Goal: Task Accomplishment & Management: Complete application form

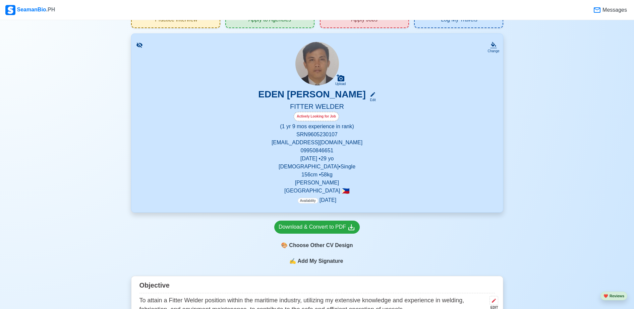
scroll to position [39, 0]
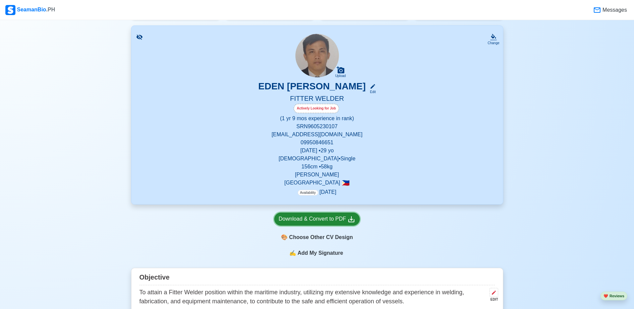
click at [292, 218] on div "Download & Convert to PDF" at bounding box center [317, 219] width 77 height 8
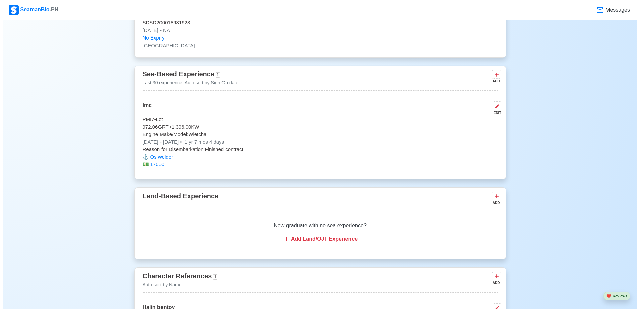
scroll to position [1210, 0]
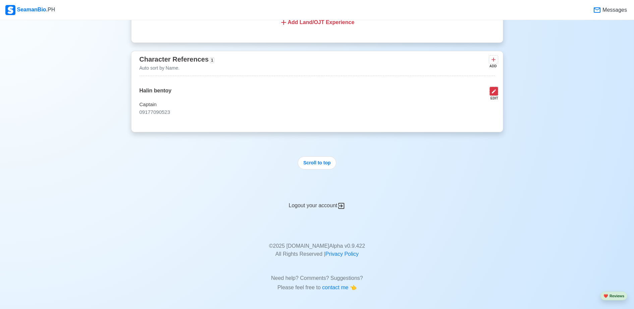
click at [495, 94] on icon at bounding box center [493, 91] width 5 height 5
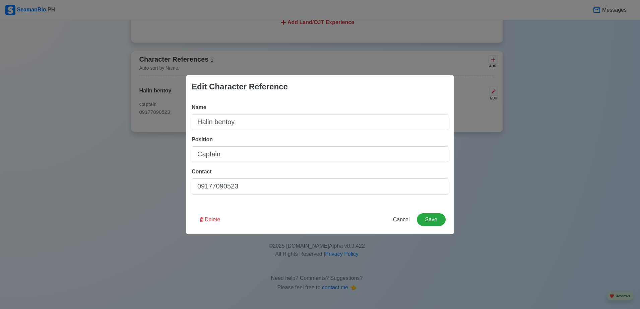
click at [530, 114] on div "Edit Character Reference Name [PERSON_NAME] Position Captain Contact 0917709052…" at bounding box center [320, 154] width 640 height 309
click at [502, 91] on div "Edit Character Reference Name [PERSON_NAME] Position Captain Contact 0917709052…" at bounding box center [320, 154] width 640 height 309
click at [519, 124] on div "Edit Character Reference Name [PERSON_NAME] Position Captain Contact 0917709052…" at bounding box center [320, 154] width 640 height 309
click at [432, 218] on button "Save" at bounding box center [431, 220] width 29 height 13
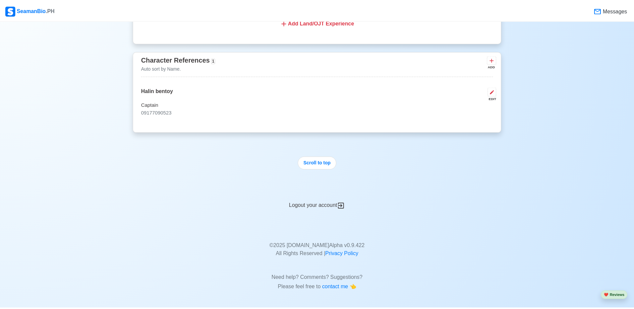
scroll to position [1210, 0]
click at [490, 65] on div "ADD" at bounding box center [493, 66] width 8 height 5
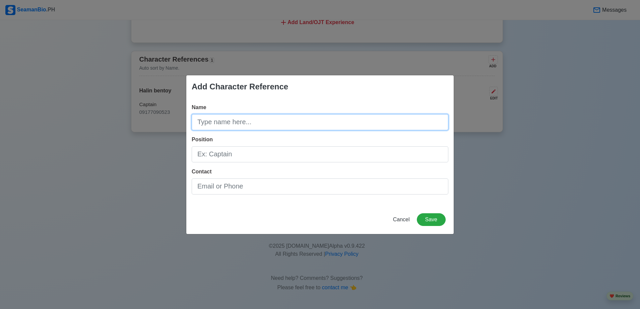
click at [313, 115] on input "Name" at bounding box center [320, 122] width 257 height 16
click at [313, 115] on input "[PERSON_NAME]" at bounding box center [320, 122] width 257 height 16
type input "r"
type input "[PERSON_NAME]"
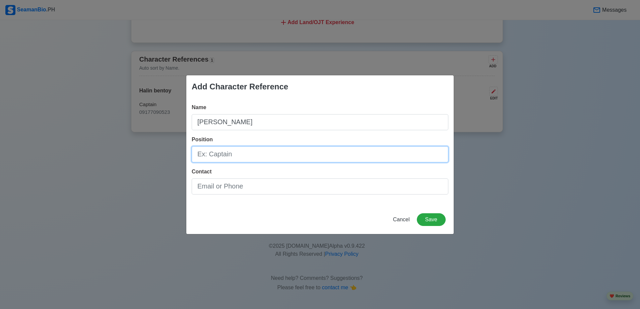
click at [293, 157] on input "Position" at bounding box center [320, 154] width 257 height 16
type input "chepmate"
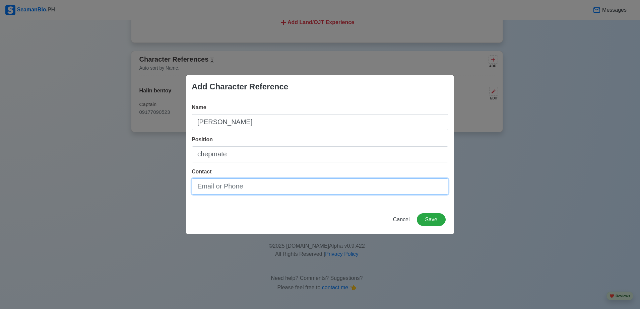
click at [243, 189] on input "Contact" at bounding box center [320, 187] width 257 height 16
type input "srn6205020005"
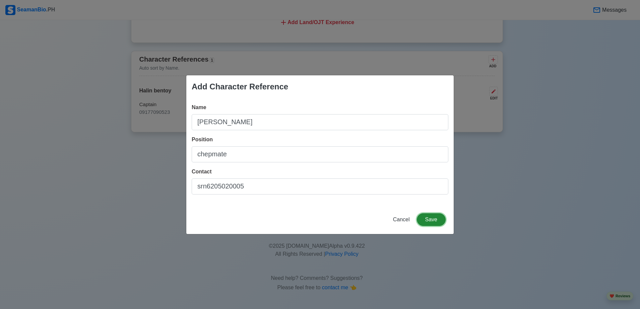
click at [430, 221] on button "Save" at bounding box center [431, 220] width 29 height 13
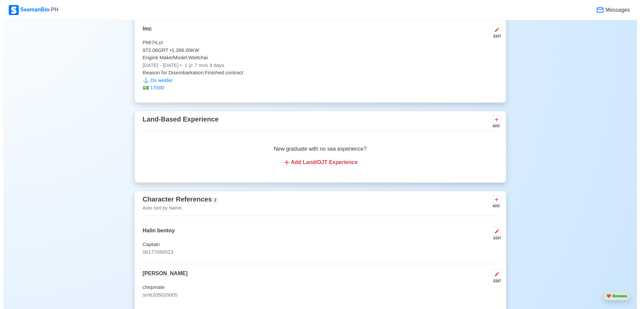
scroll to position [1066, 0]
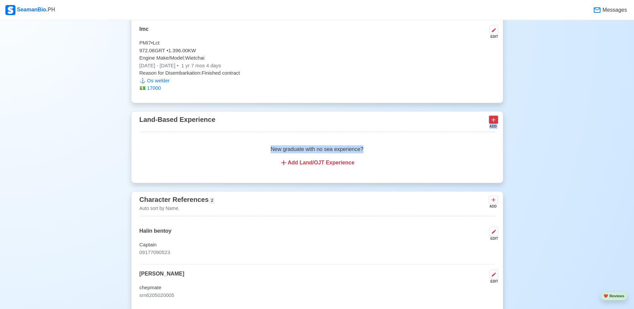
drag, startPoint x: 404, startPoint y: 143, endPoint x: 495, endPoint y: 126, distance: 93.1
click at [495, 126] on div "Land-Based Experience ADD New graduate with no sea experience? Add Land/OJT Exp…" at bounding box center [317, 147] width 372 height 72
click at [495, 123] on icon at bounding box center [493, 120] width 7 height 7
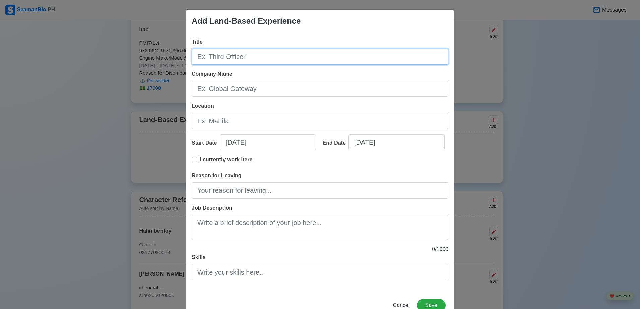
click at [252, 52] on input "Title" at bounding box center [320, 57] width 257 height 16
type input "os welder"
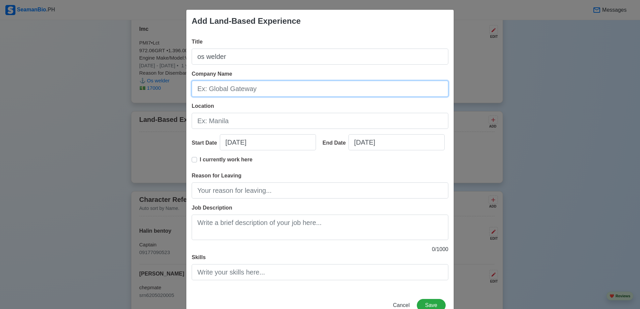
click at [254, 96] on input "Company Name" at bounding box center [320, 89] width 257 height 16
type input "imc"
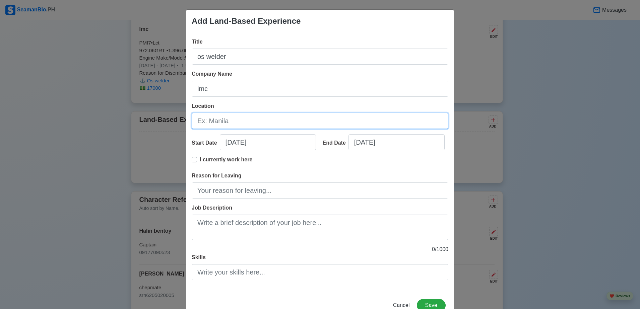
click at [250, 123] on input "Location" at bounding box center [320, 121] width 257 height 16
type input "makati"
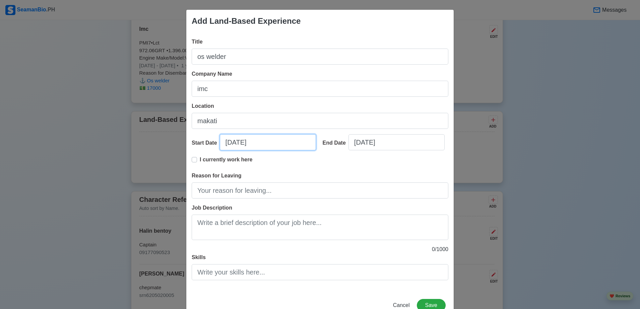
select select "****"
select select "*********"
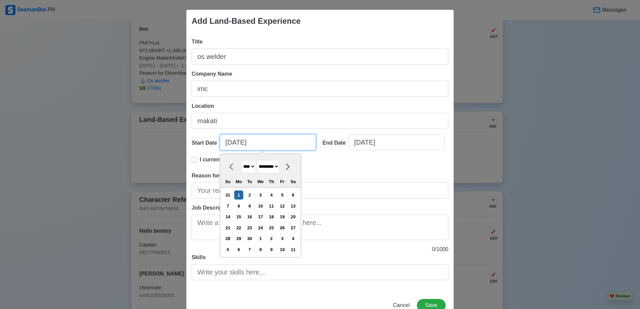
click at [262, 144] on input "[DATE]" at bounding box center [268, 142] width 96 height 16
click at [230, 143] on input "[DATE]" at bounding box center [268, 142] width 96 height 16
type input "[DATE]"
select select "*******"
type input "[DATE]"
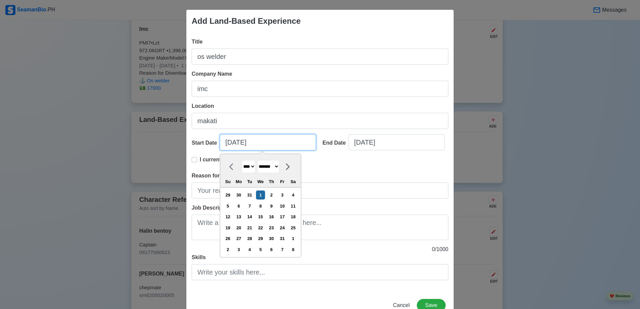
select select "*******"
click at [240, 143] on input "[DATE]" at bounding box center [268, 142] width 96 height 16
click at [265, 142] on input "[DATE]" at bounding box center [268, 142] width 96 height 16
type input "[DATE]"
select select "****"
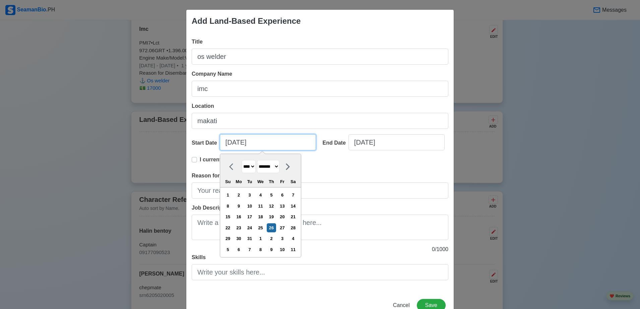
type input "[DATE]"
select select "****"
select select "*********"
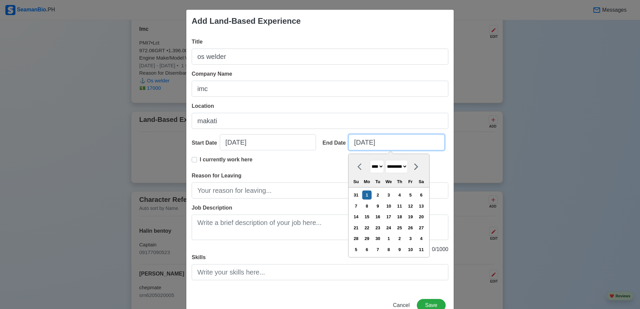
click at [386, 142] on input "[DATE]" at bounding box center [397, 142] width 96 height 16
click at [355, 144] on input "[DATE]" at bounding box center [397, 142] width 96 height 16
click at [358, 143] on input "[DATE]" at bounding box center [397, 142] width 96 height 16
type input "[DATE]"
select select "***"
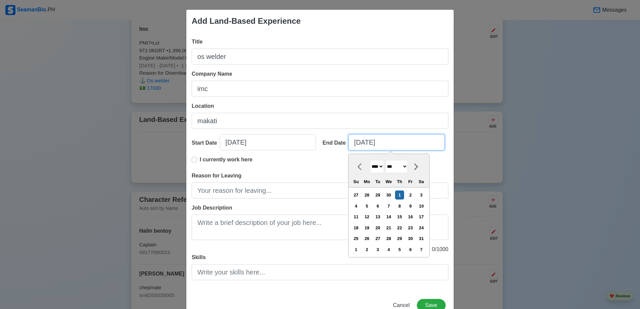
click at [366, 142] on input "[DATE]" at bounding box center [397, 142] width 96 height 16
click at [369, 140] on input "[DATE]" at bounding box center [397, 142] width 96 height 16
click at [368, 141] on input "[DATE]" at bounding box center [397, 142] width 96 height 16
type input "[DATE]"
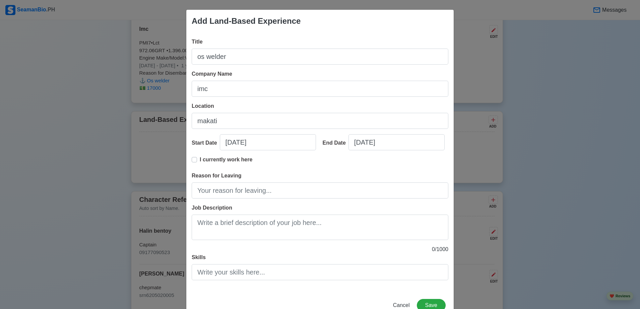
click at [388, 70] on div "Company Name imc" at bounding box center [320, 83] width 257 height 27
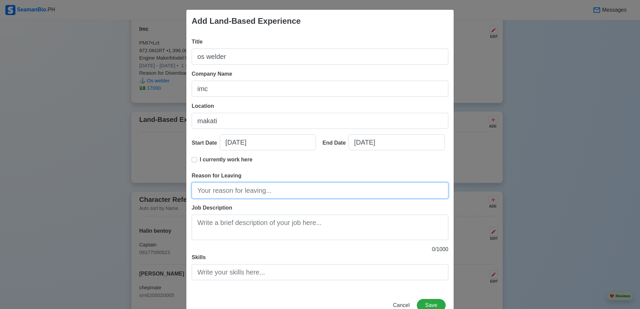
click at [337, 196] on input "Reason for Leaving" at bounding box center [320, 191] width 257 height 16
type input "end contrack"
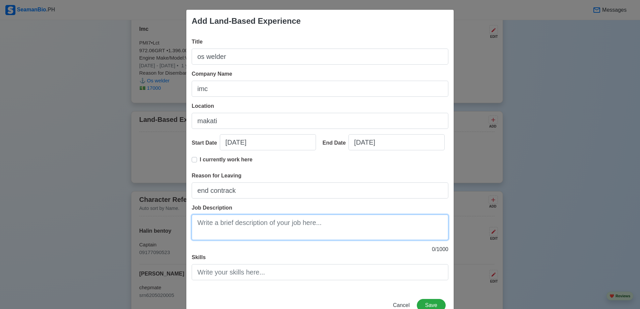
click at [323, 234] on textarea "Job Description" at bounding box center [320, 227] width 257 height 25
click at [276, 231] on textarea "[PERSON_NAME]" at bounding box center [320, 227] width 257 height 25
type textarea "w"
drag, startPoint x: 323, startPoint y: 236, endPoint x: 307, endPoint y: 279, distance: 45.9
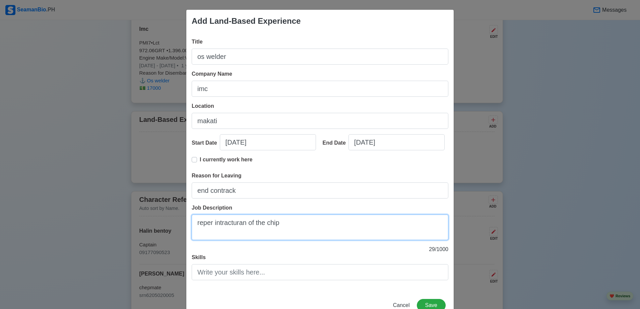
click at [307, 279] on div "Title os welder Company Name imc Location makati Start Date [DATE] End Date [DA…" at bounding box center [319, 162] width 267 height 259
type textarea "reper intracturan of the chip"
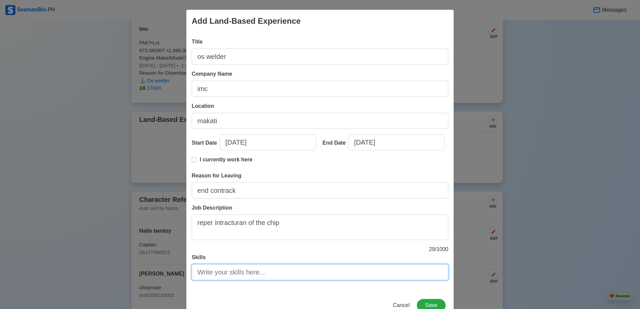
click at [307, 279] on input "Skills" at bounding box center [320, 272] width 257 height 16
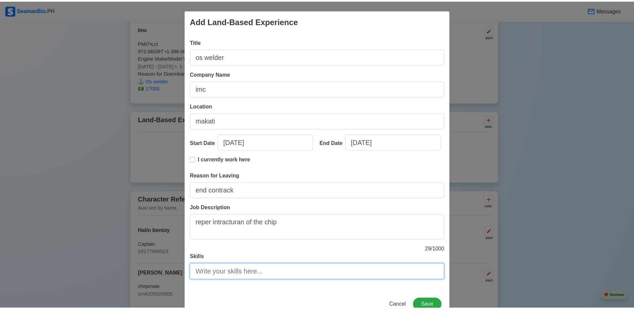
scroll to position [20, 0]
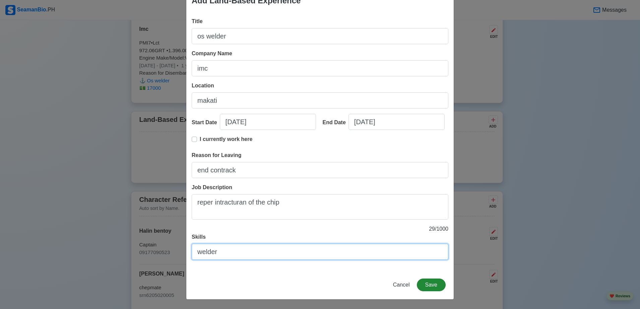
type input "welder"
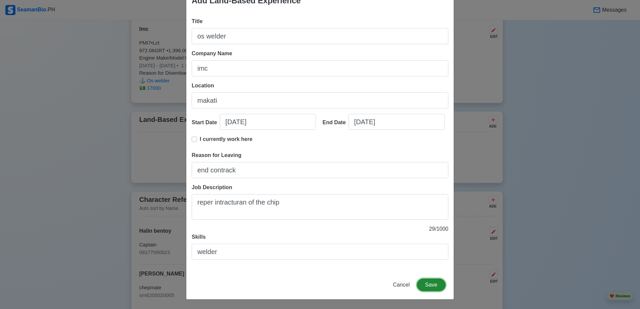
click at [428, 285] on button "Save" at bounding box center [431, 285] width 29 height 13
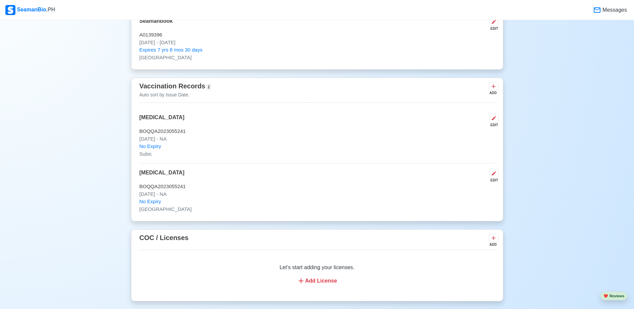
scroll to position [593, 0]
click at [270, 100] on div "Vaccination Records 2 Auto sort by Issue Date. ADD" at bounding box center [316, 92] width 355 height 22
click at [490, 90] on icon at bounding box center [493, 86] width 7 height 7
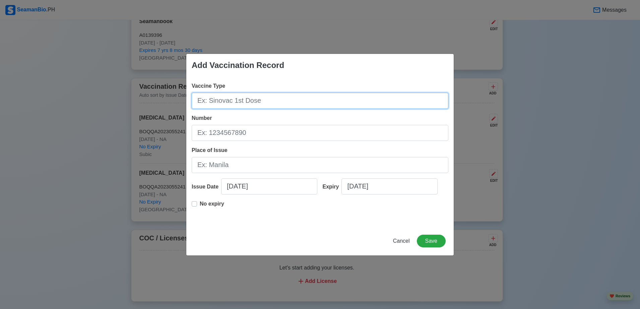
click at [352, 106] on input "Vaccine Type" at bounding box center [320, 101] width 257 height 16
click at [320, 100] on input "Vaccine Type" at bounding box center [320, 101] width 257 height 16
type input "[MEDICAL_DATA]"
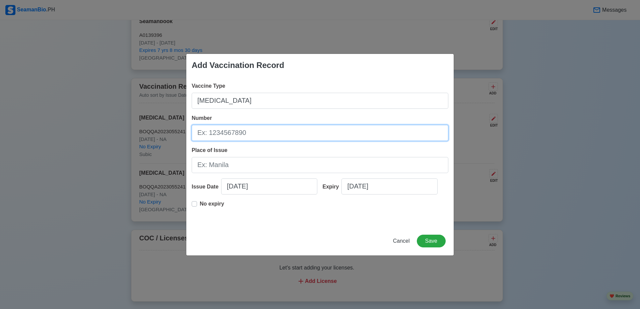
click at [318, 137] on input "Number" at bounding box center [320, 133] width 257 height 16
type input "boqqa2023055241"
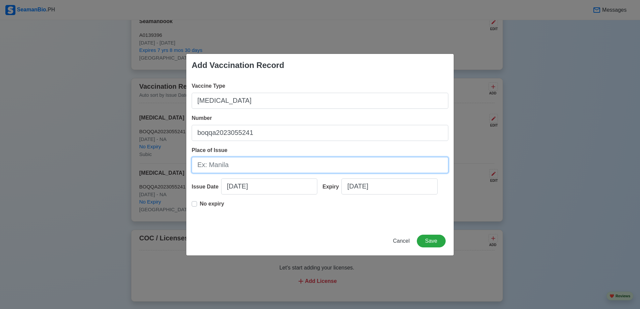
click at [240, 168] on input "Place of Issue" at bounding box center [320, 165] width 257 height 16
type input "[GEOGRAPHIC_DATA]"
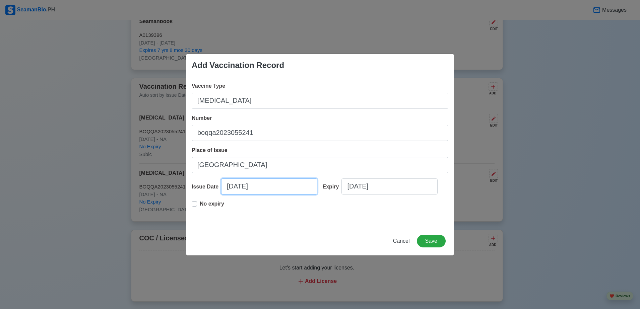
select select "****"
select select "*********"
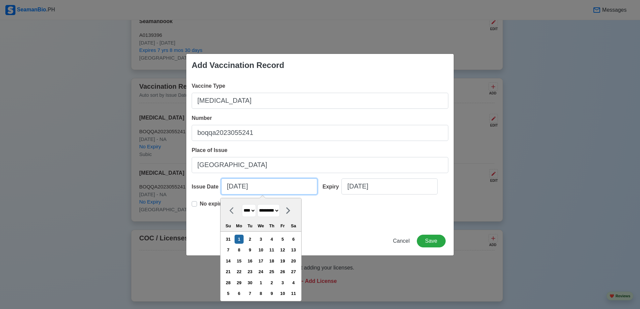
click at [232, 190] on input "[DATE]" at bounding box center [269, 187] width 96 height 16
type input "[DATE]"
select select "***"
click at [243, 186] on input "[DATE]" at bounding box center [269, 187] width 96 height 16
click at [259, 185] on input "[DATE]" at bounding box center [269, 187] width 96 height 16
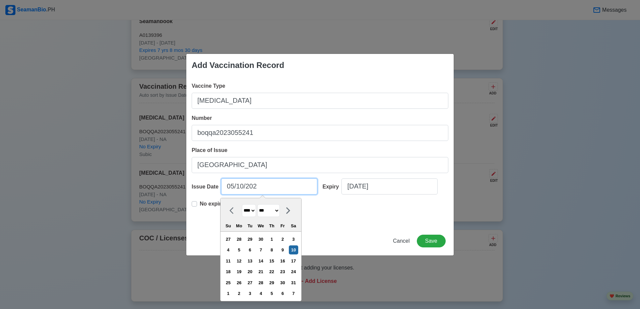
type input "[DATE]"
select select "****"
type input "[DATE]"
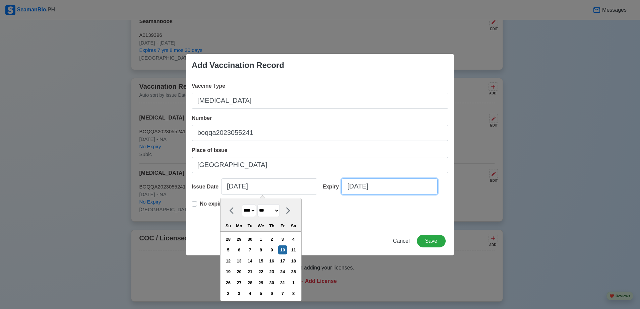
select select "****"
select select "*********"
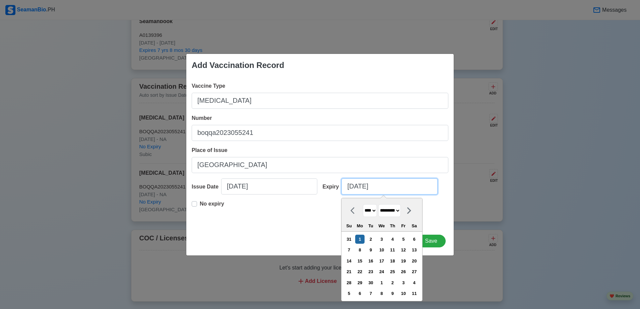
click at [390, 182] on input "[DATE]" at bounding box center [390, 187] width 96 height 16
type input "09/0"
select select "****"
type input "0"
select select "****"
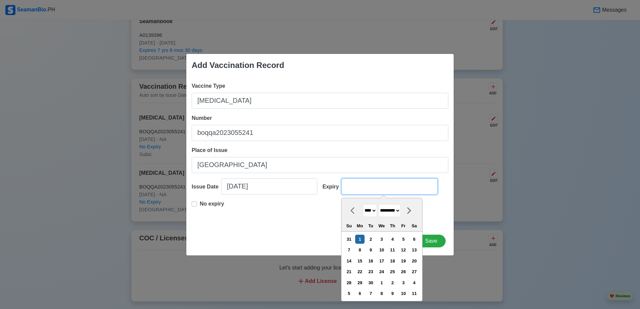
select select "*******"
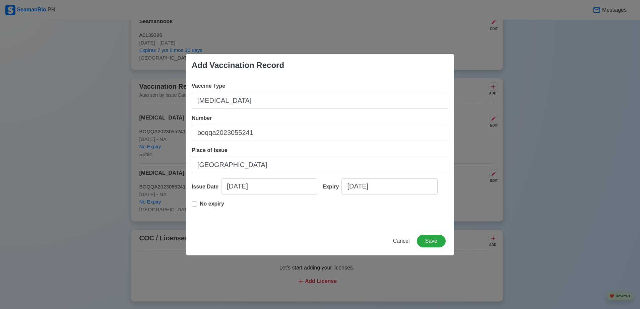
click at [190, 202] on div "Vaccine Type [MEDICAL_DATA] Number boqqa2023055241 Place of Issue manila Issue …" at bounding box center [319, 152] width 267 height 150
click at [200, 205] on label "No expiry" at bounding box center [212, 206] width 24 height 13
type input "[DATE]"
click at [430, 244] on button "Save" at bounding box center [431, 241] width 29 height 13
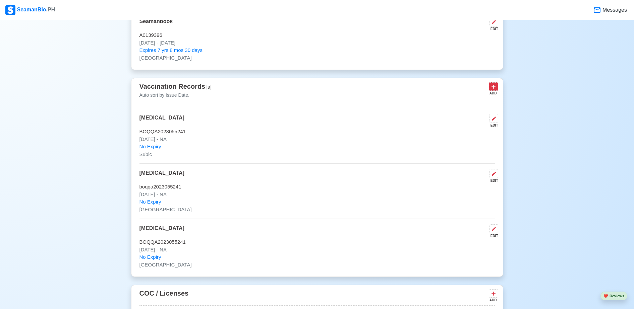
click at [494, 87] on icon at bounding box center [493, 86] width 7 height 7
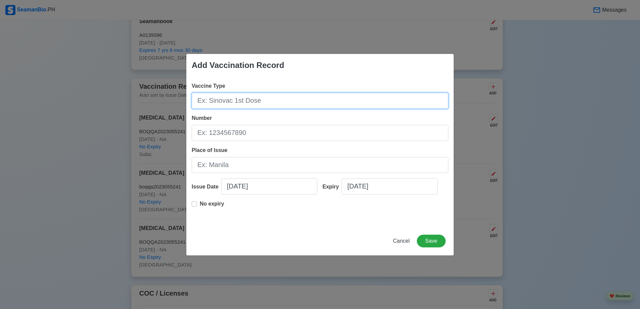
click at [275, 107] on input "Vaccine Type" at bounding box center [320, 101] width 257 height 16
drag, startPoint x: 275, startPoint y: 107, endPoint x: 369, endPoint y: 87, distance: 95.8
click at [369, 87] on div "Vaccine Type [MEDICAL_DATA]" at bounding box center [320, 95] width 257 height 27
type input "[MEDICAL_DATA]"
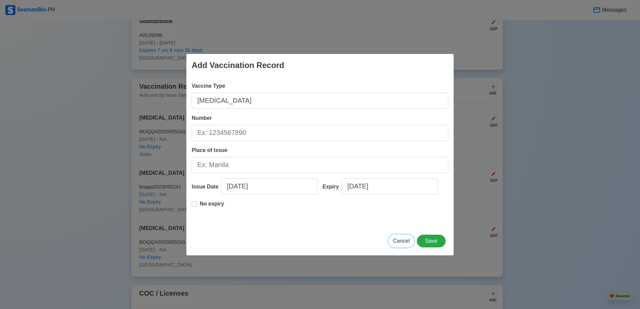
click at [400, 242] on span "Cancel" at bounding box center [401, 241] width 17 height 6
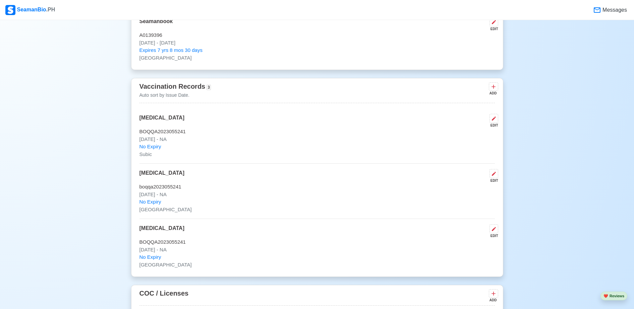
click at [290, 101] on div "Vaccination Records 3 Auto sort by Issue Date. ADD" at bounding box center [316, 92] width 355 height 22
click at [229, 103] on div "Vaccination Records 3 Auto sort by Issue Date. ADD" at bounding box center [316, 92] width 355 height 22
drag, startPoint x: 229, startPoint y: 103, endPoint x: 188, endPoint y: 91, distance: 42.5
click at [188, 90] on span "Vaccination Records" at bounding box center [172, 86] width 66 height 7
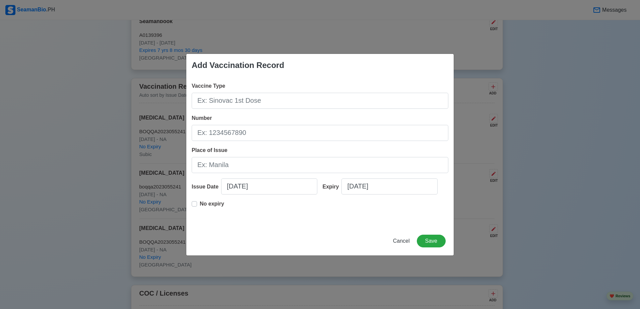
click at [82, 99] on div "Add Vaccination Record Vaccine Type Number Place of Issue Issue Date [DATE] Exp…" at bounding box center [320, 154] width 640 height 309
click at [402, 242] on span "Cancel" at bounding box center [401, 241] width 17 height 6
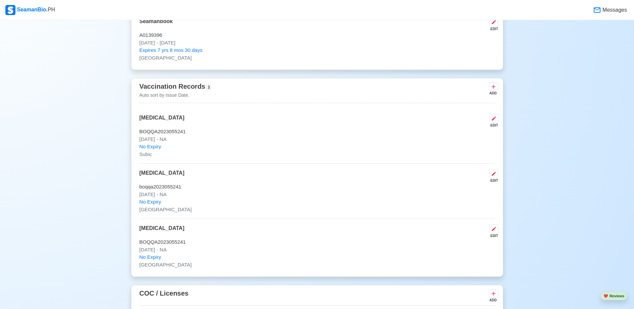
click at [176, 89] on span "Vaccination Records" at bounding box center [172, 86] width 66 height 7
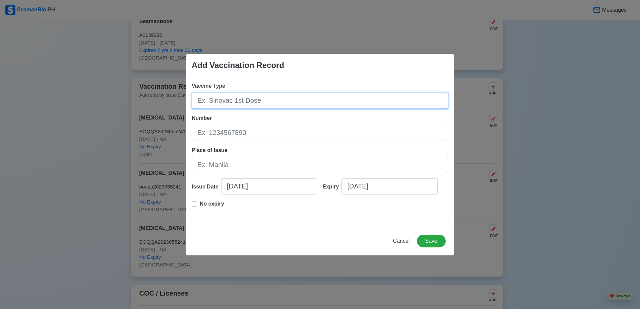
click at [227, 103] on input "Vaccine Type" at bounding box center [320, 101] width 257 height 16
type input "sinovac"
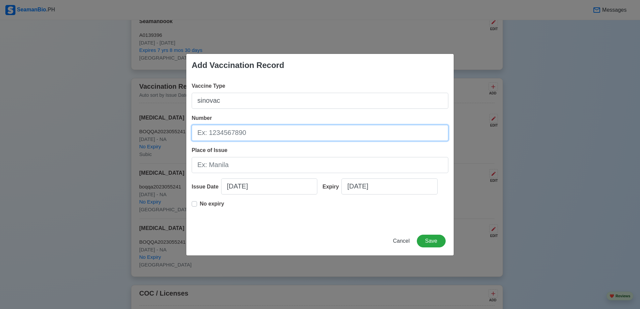
click at [227, 136] on input "Number" at bounding box center [320, 133] width 257 height 16
click at [300, 136] on input "Number" at bounding box center [320, 133] width 257 height 16
type input "j202107056"
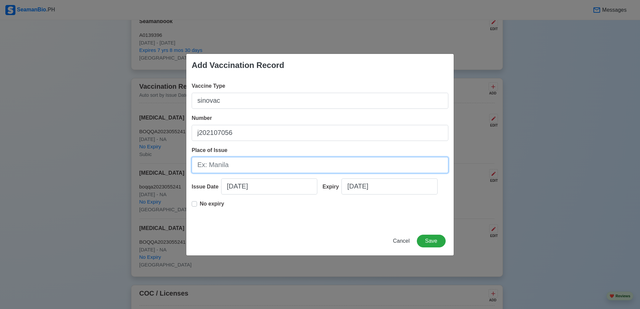
click at [253, 162] on input "Place of Issue" at bounding box center [320, 165] width 257 height 16
click at [294, 164] on input "Place of Issue" at bounding box center [320, 165] width 257 height 16
type input "i"
type input "lgu iloilo"
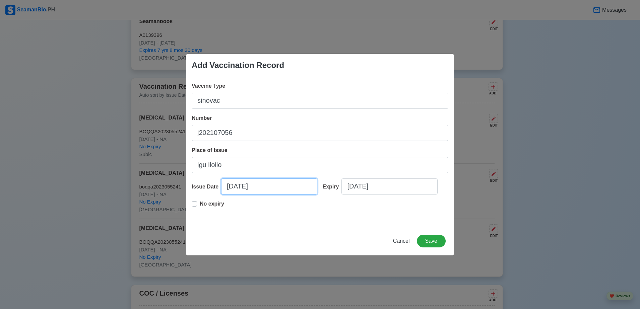
select select "****"
select select "*********"
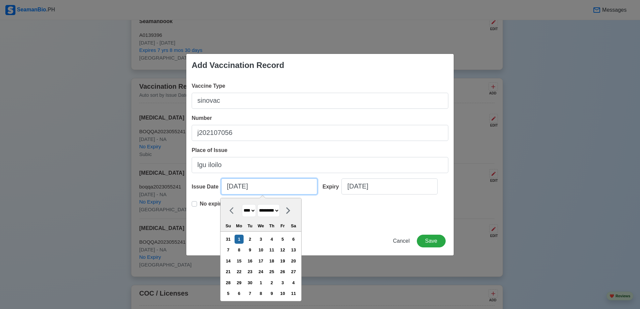
click at [233, 185] on input "[DATE]" at bounding box center [269, 187] width 96 height 16
type input "[DATE]"
select select "****"
click at [241, 188] on input "[DATE]" at bounding box center [269, 187] width 96 height 16
click at [242, 184] on input "[DATE]" at bounding box center [269, 187] width 96 height 16
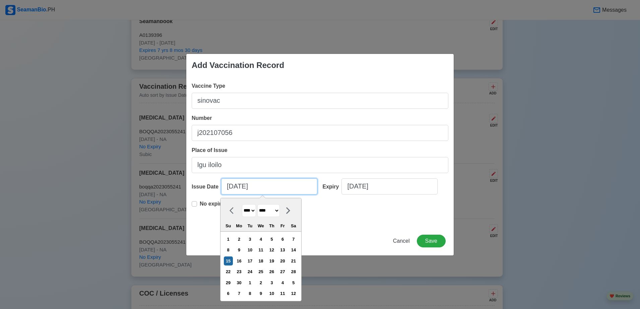
click at [262, 190] on input "[DATE]" at bounding box center [269, 187] width 96 height 16
type input "[DATE]"
select select "****"
type input "[DATE]"
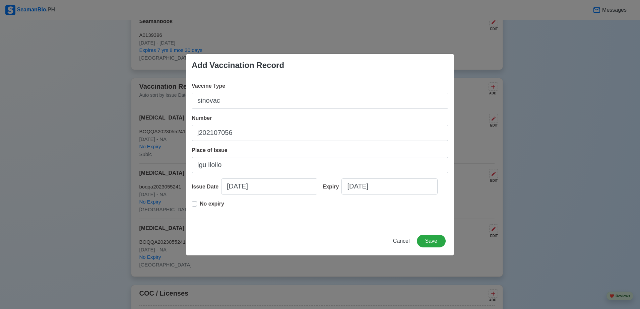
click at [382, 227] on div "Add Vaccination Record Vaccine Type sinovac Number j202107056 Place of Issue lg…" at bounding box center [320, 155] width 268 height 202
click at [200, 205] on label "No expiry" at bounding box center [212, 206] width 24 height 13
type input "[DATE]"
click at [433, 242] on button "Save" at bounding box center [431, 241] width 29 height 13
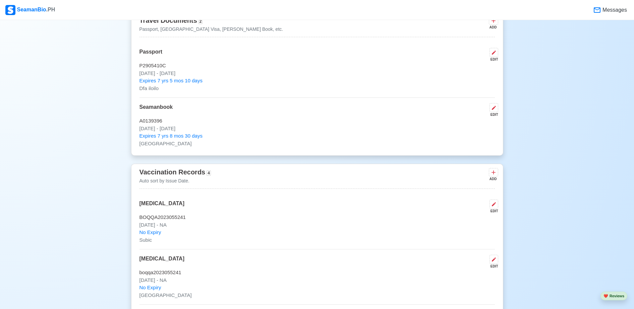
scroll to position [515, 0]
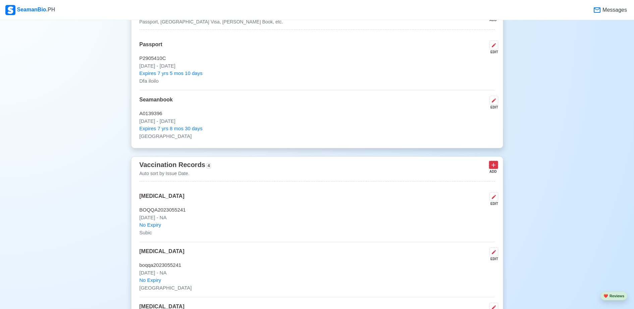
click at [492, 169] on icon at bounding box center [493, 165] width 7 height 7
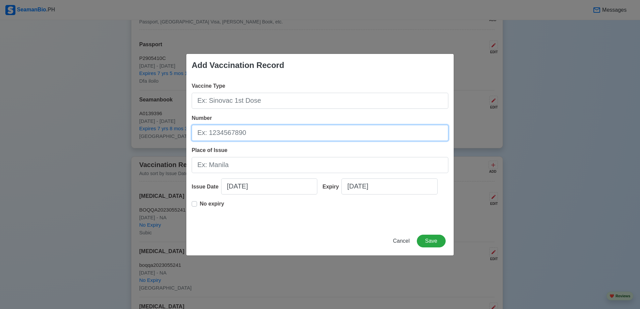
drag, startPoint x: 443, startPoint y: 136, endPoint x: 335, endPoint y: 107, distance: 112.1
click at [335, 107] on div "Vaccine Type Number Place of Issue Issue Date [DATE] Expiry [DATE] No expiry" at bounding box center [319, 152] width 267 height 150
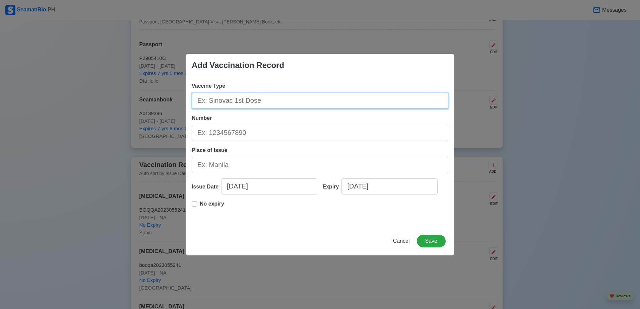
click at [335, 107] on input "Vaccine Type" at bounding box center [320, 101] width 257 height 16
type input "pfizer"
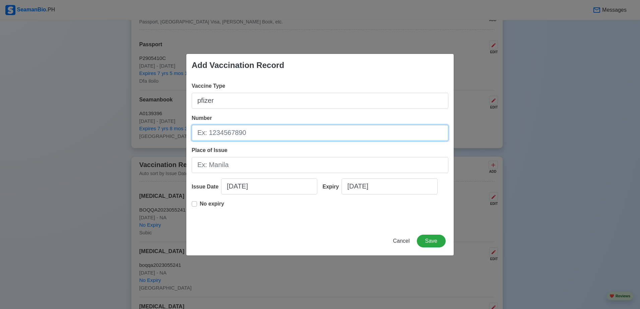
click at [285, 140] on input "Number" at bounding box center [320, 133] width 257 height 16
type input "pca0028"
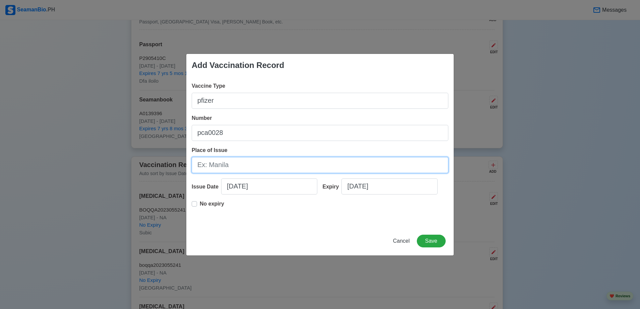
click at [268, 160] on input "Place of Issue" at bounding box center [320, 165] width 257 height 16
type input "lgu iloilo"
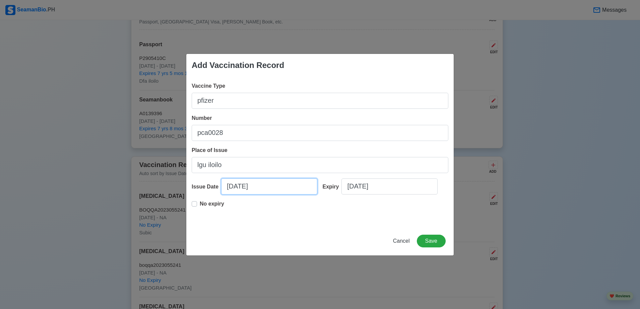
select select "****"
select select "*********"
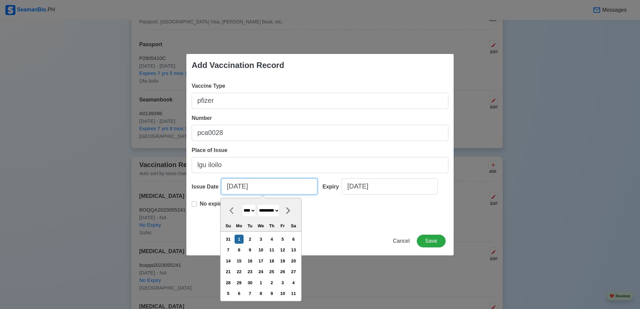
click at [251, 191] on input "[DATE]" at bounding box center [269, 187] width 96 height 16
click at [231, 185] on input "[DATE]" at bounding box center [269, 187] width 96 height 16
click at [232, 185] on input "[DATE]" at bounding box center [269, 187] width 96 height 16
type input "[DATE]"
select select "********"
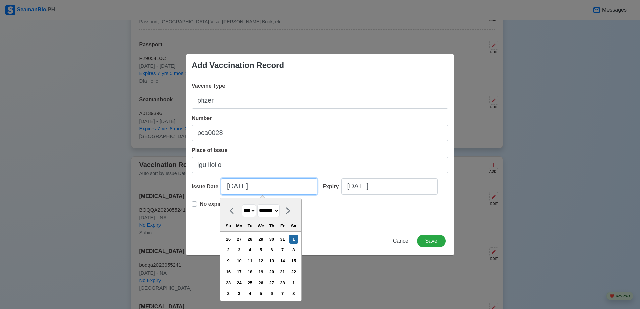
click at [242, 185] on input "[DATE]" at bounding box center [269, 187] width 96 height 16
click at [259, 186] on input "[DATE]" at bounding box center [269, 187] width 96 height 16
type input "[DATE]"
select select "****"
type input "[DATE]"
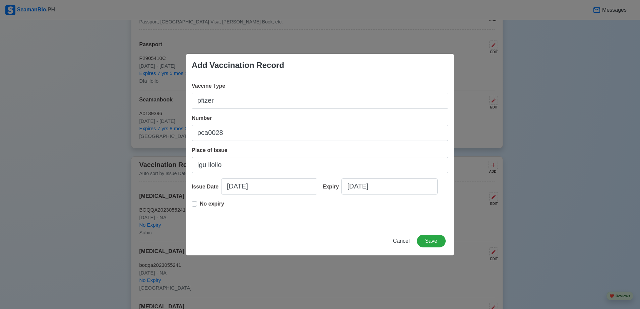
click at [197, 208] on div "No expiry" at bounding box center [208, 206] width 33 height 13
click at [200, 203] on label "No expiry" at bounding box center [212, 206] width 24 height 13
type input "[DATE]"
click at [432, 241] on button "Save" at bounding box center [431, 241] width 29 height 13
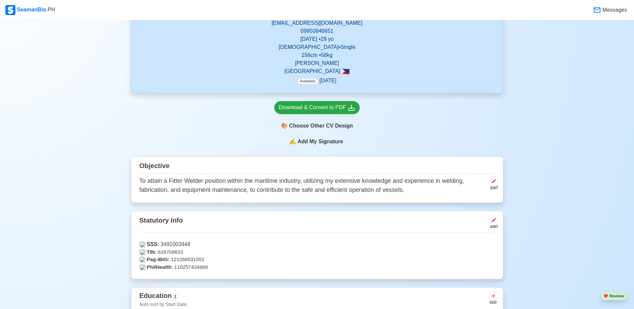
scroll to position [0, 0]
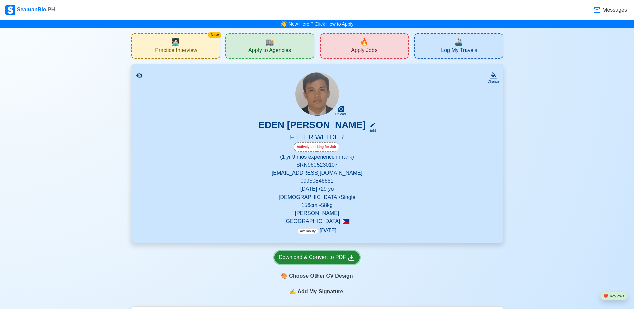
click at [302, 262] on div "Download & Convert to PDF" at bounding box center [317, 258] width 77 height 8
